Goal: Information Seeking & Learning: Learn about a topic

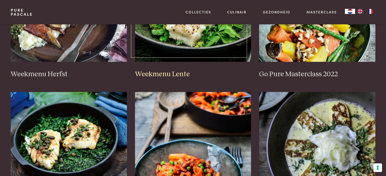
scroll to position [279, 0]
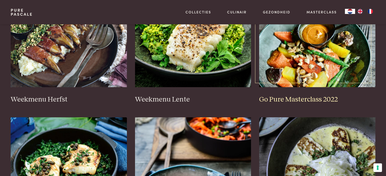
click at [305, 80] on img at bounding box center [317, 37] width 116 height 102
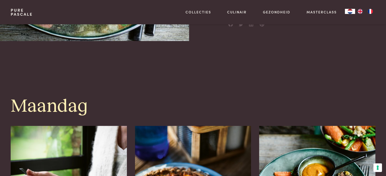
scroll to position [330, 0]
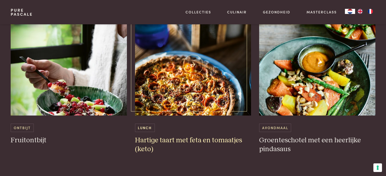
click at [196, 79] on img at bounding box center [193, 65] width 116 height 102
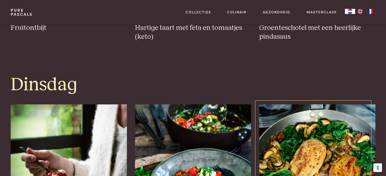
scroll to position [457, 0]
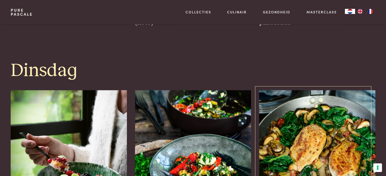
click at [316, 140] on img at bounding box center [317, 141] width 116 height 102
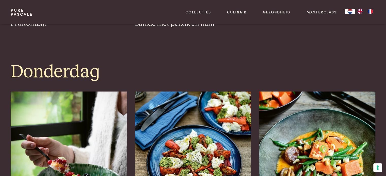
scroll to position [914, 0]
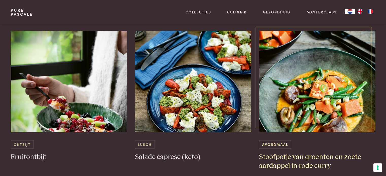
click at [335, 102] on img at bounding box center [317, 82] width 116 height 102
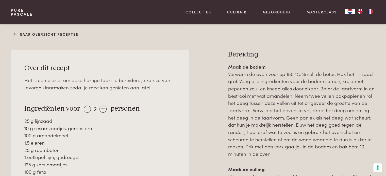
scroll to position [330, 0]
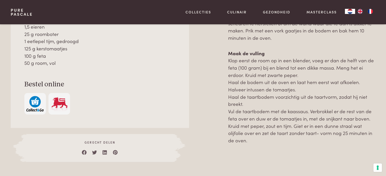
click at [36, 103] on img "button" at bounding box center [34, 103] width 17 height 15
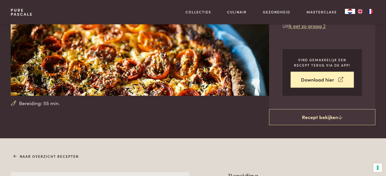
scroll to position [51, 0]
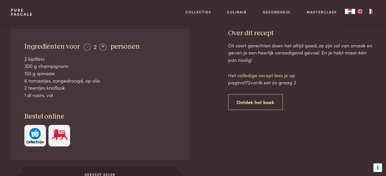
scroll to position [279, 0]
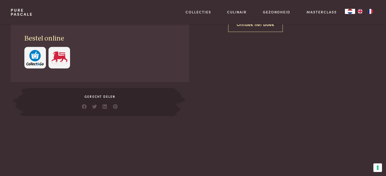
click at [36, 60] on img "button" at bounding box center [34, 57] width 17 height 15
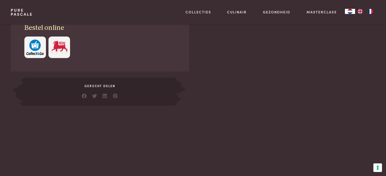
scroll to position [305, 0]
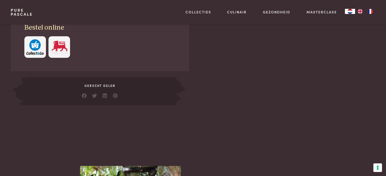
click at [36, 53] on img "button" at bounding box center [34, 46] width 17 height 15
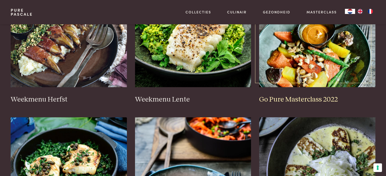
click at [317, 68] on img at bounding box center [317, 37] width 116 height 102
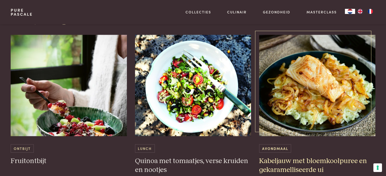
scroll to position [1091, 0]
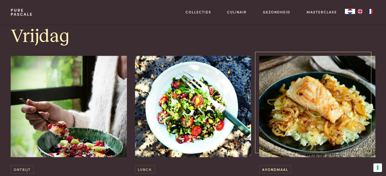
click at [343, 125] on img at bounding box center [317, 107] width 116 height 102
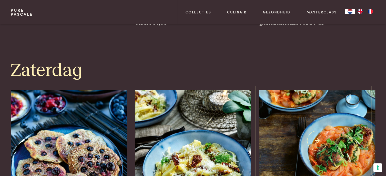
scroll to position [1294, 0]
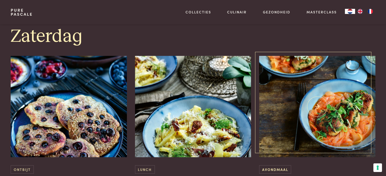
click at [325, 127] on img at bounding box center [317, 107] width 116 height 102
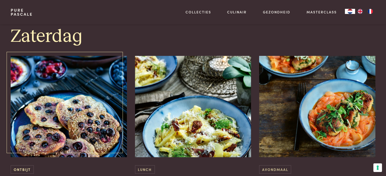
click at [47, 109] on img at bounding box center [69, 107] width 116 height 102
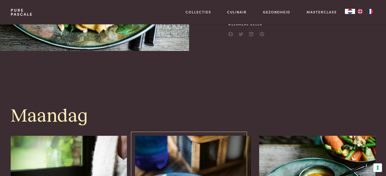
scroll to position [127, 0]
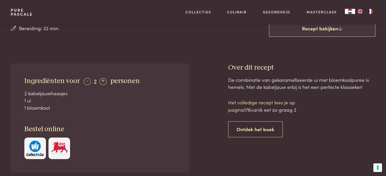
scroll to position [178, 0]
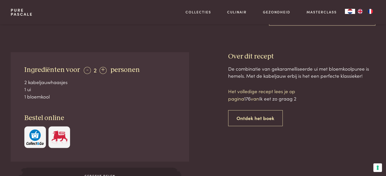
click at [31, 134] on img "button" at bounding box center [34, 137] width 17 height 15
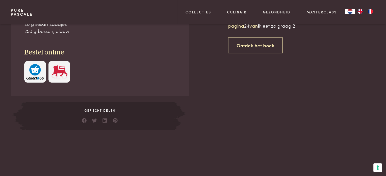
scroll to position [228, 0]
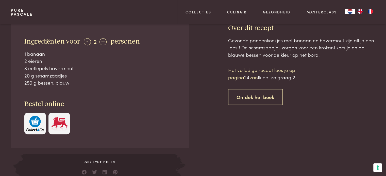
click at [39, 122] on img "button" at bounding box center [34, 123] width 17 height 15
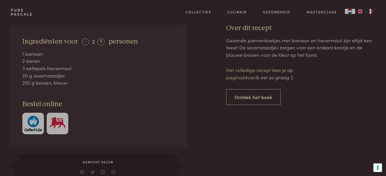
scroll to position [254, 0]
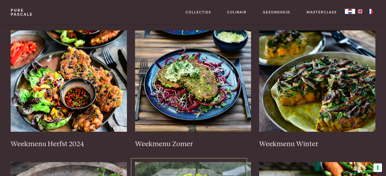
scroll to position [102, 0]
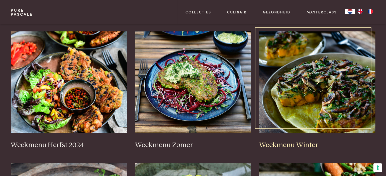
click at [313, 99] on img at bounding box center [317, 82] width 116 height 102
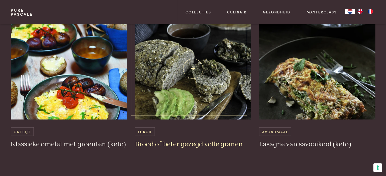
scroll to position [1320, 0]
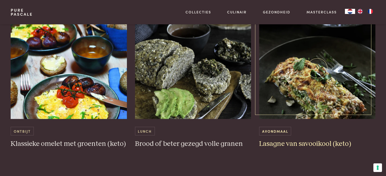
click at [310, 92] on img at bounding box center [317, 69] width 116 height 102
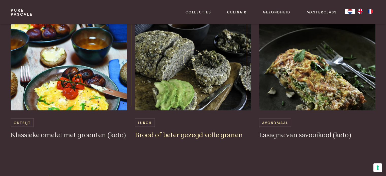
scroll to position [1472, 0]
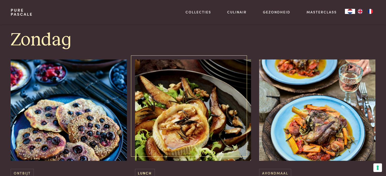
click at [188, 135] on img at bounding box center [193, 111] width 116 height 102
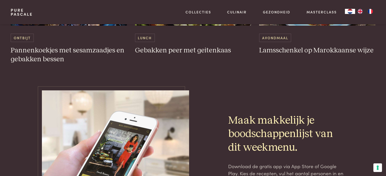
scroll to position [1599, 0]
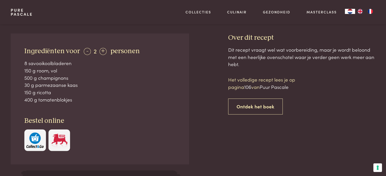
scroll to position [203, 0]
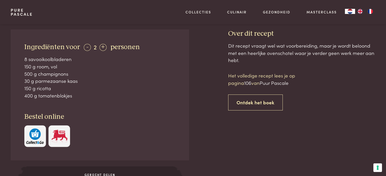
click at [33, 142] on img "button" at bounding box center [34, 136] width 17 height 15
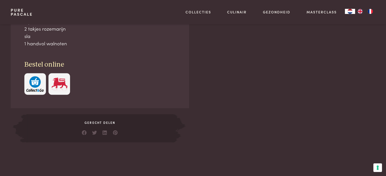
scroll to position [279, 0]
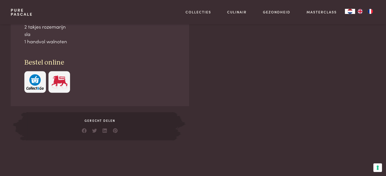
click at [32, 82] on img "button" at bounding box center [34, 81] width 17 height 15
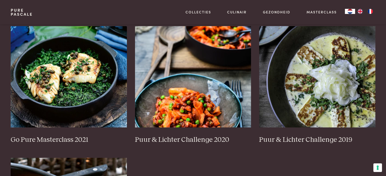
scroll to position [381, 0]
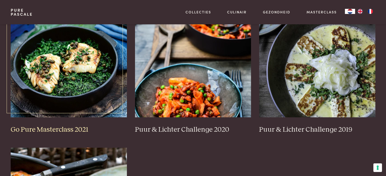
click at [102, 74] on img at bounding box center [69, 67] width 116 height 102
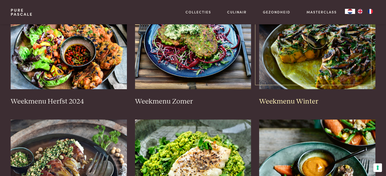
scroll to position [152, 0]
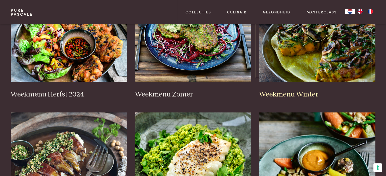
click at [330, 62] on img at bounding box center [317, 32] width 116 height 102
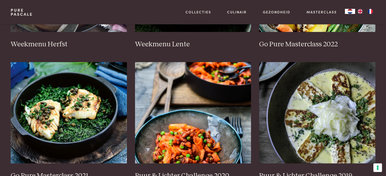
scroll to position [355, 0]
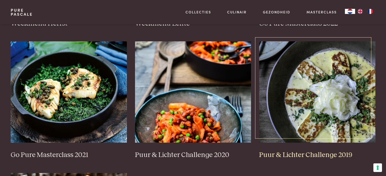
click at [319, 118] on img at bounding box center [317, 92] width 116 height 102
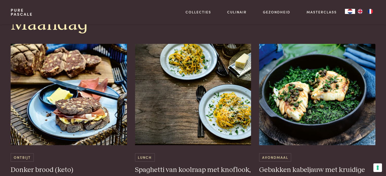
scroll to position [279, 0]
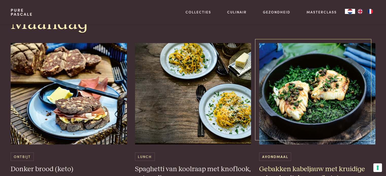
click at [328, 110] on img at bounding box center [317, 94] width 116 height 102
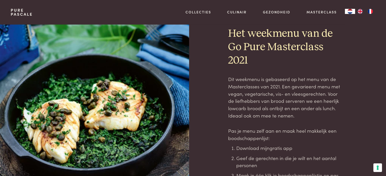
scroll to position [0, 0]
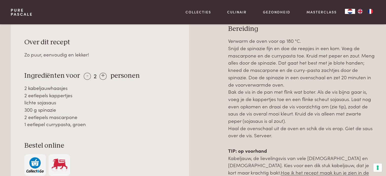
scroll to position [330, 0]
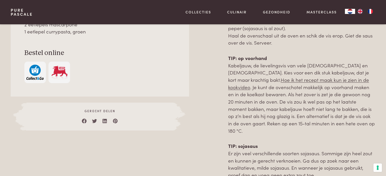
click at [31, 76] on img "button" at bounding box center [34, 72] width 17 height 15
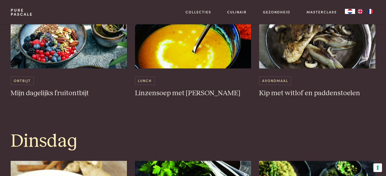
scroll to position [355, 0]
click at [207, 65] on img at bounding box center [193, 18] width 116 height 102
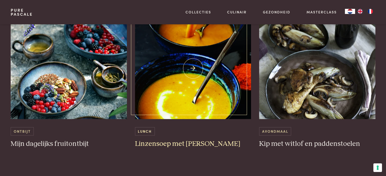
scroll to position [279, 0]
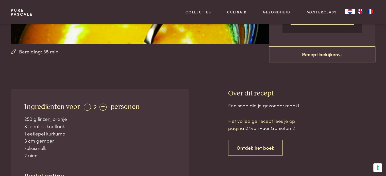
scroll to position [178, 0]
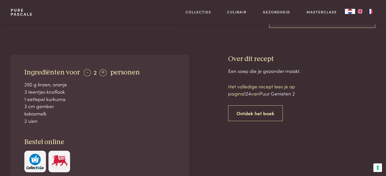
click at [35, 157] on img "button" at bounding box center [34, 161] width 17 height 15
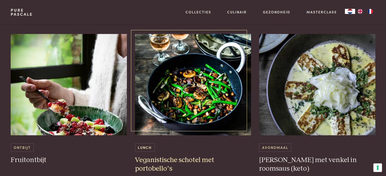
scroll to position [305, 0]
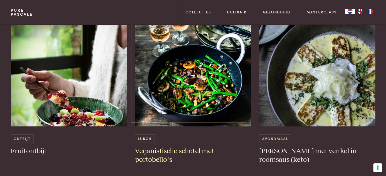
click at [204, 90] on img at bounding box center [193, 76] width 116 height 102
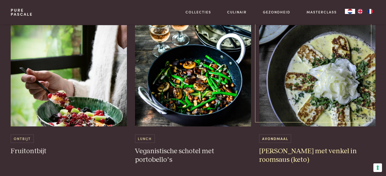
scroll to position [279, 0]
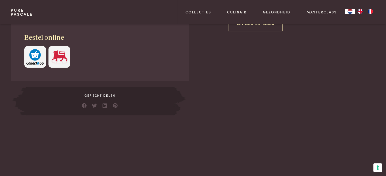
scroll to position [254, 0]
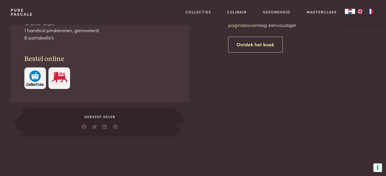
click at [33, 78] on img "button" at bounding box center [34, 78] width 17 height 15
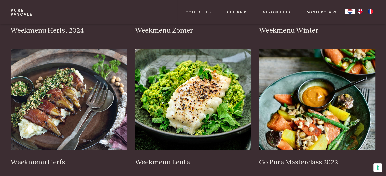
scroll to position [203, 0]
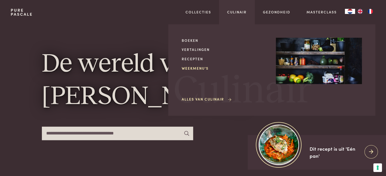
click at [204, 67] on link "Weekmenu's" at bounding box center [225, 68] width 86 height 5
